Goal: Task Accomplishment & Management: Manage account settings

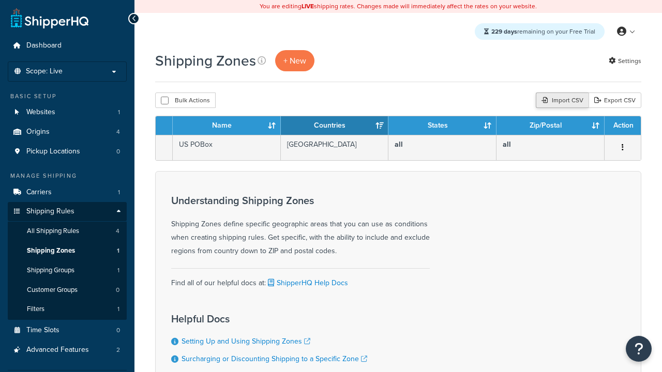
click at [560, 101] on div "Import CSV" at bounding box center [562, 101] width 53 height 16
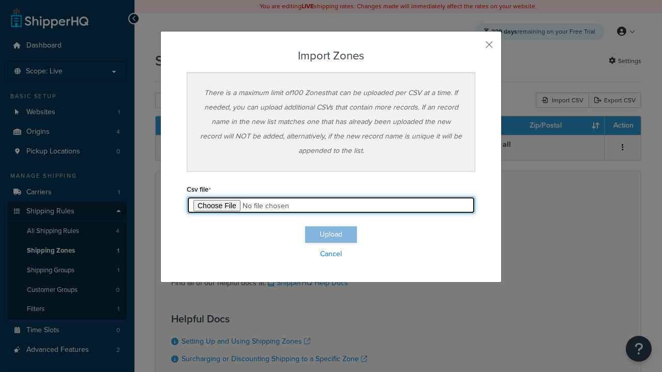
click at [331, 205] on input "file" at bounding box center [331, 205] width 288 height 18
type input "C:\fakepath\importZonesSuccess.csv"
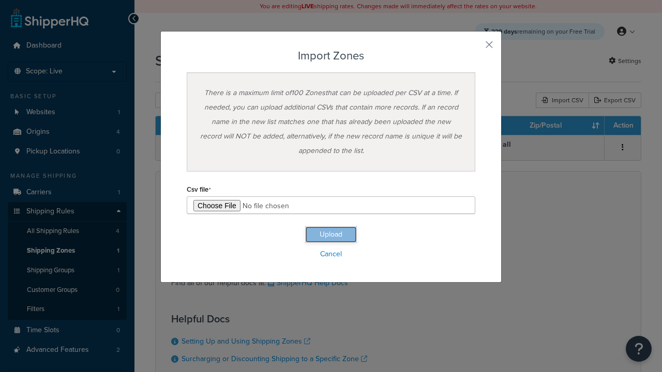
click at [331, 235] on button "Upload" at bounding box center [331, 234] width 52 height 17
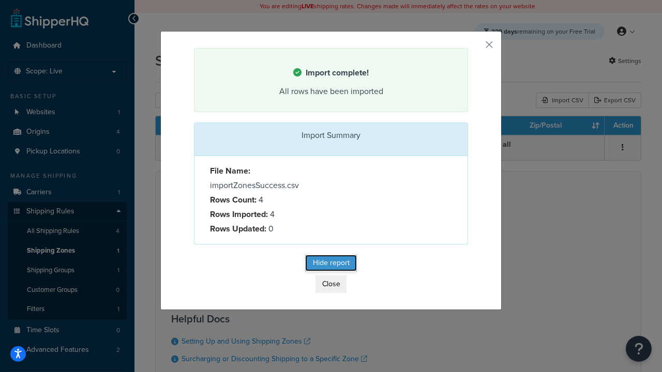
click at [331, 265] on button "Hide report" at bounding box center [331, 263] width 52 height 17
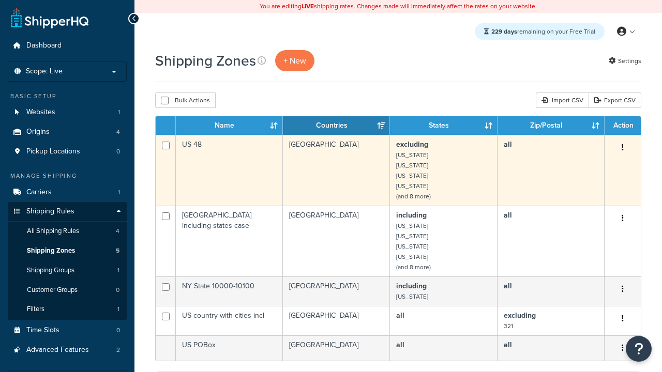
click at [622, 148] on icon "button" at bounding box center [622, 147] width 2 height 7
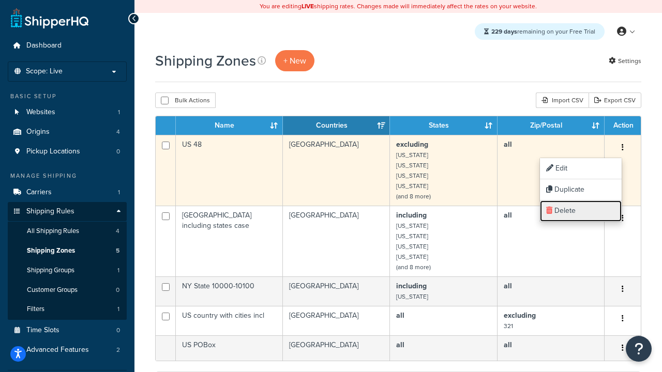
click at [580, 211] on link "Delete" at bounding box center [581, 211] width 82 height 21
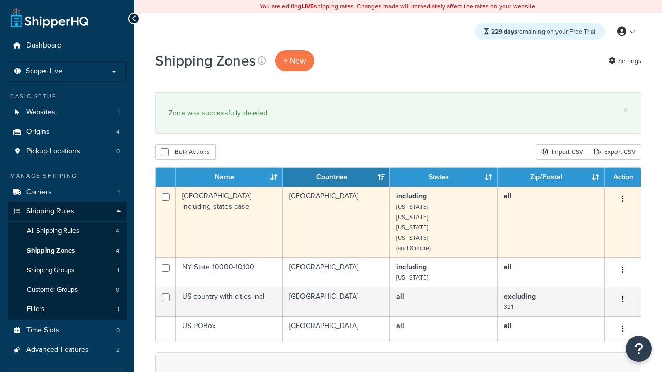
click at [622, 200] on icon "button" at bounding box center [622, 198] width 2 height 7
click at [0, 0] on link "Delete" at bounding box center [0, 0] width 0 height 0
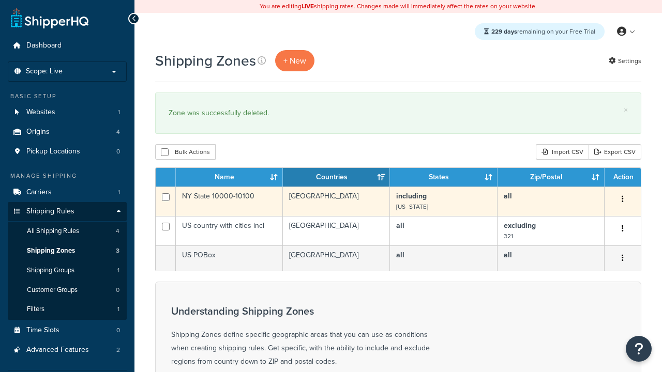
click at [622, 200] on icon "button" at bounding box center [622, 198] width 2 height 7
click at [0, 0] on link "Delete" at bounding box center [0, 0] width 0 height 0
